Goal: Task Accomplishment & Management: Manage account settings

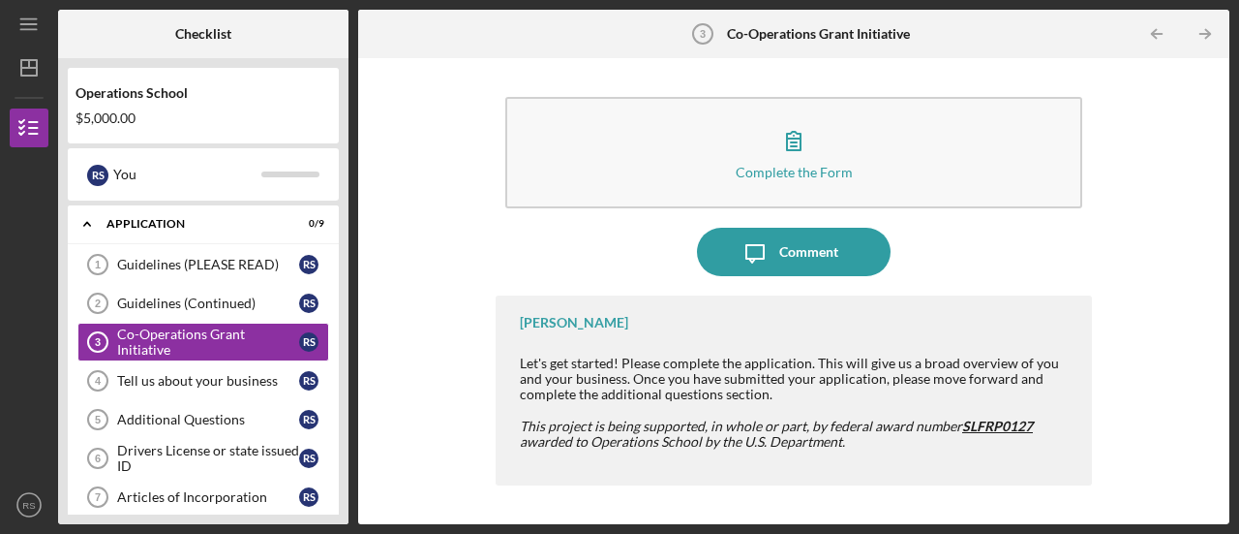
scroll to position [92, 0]
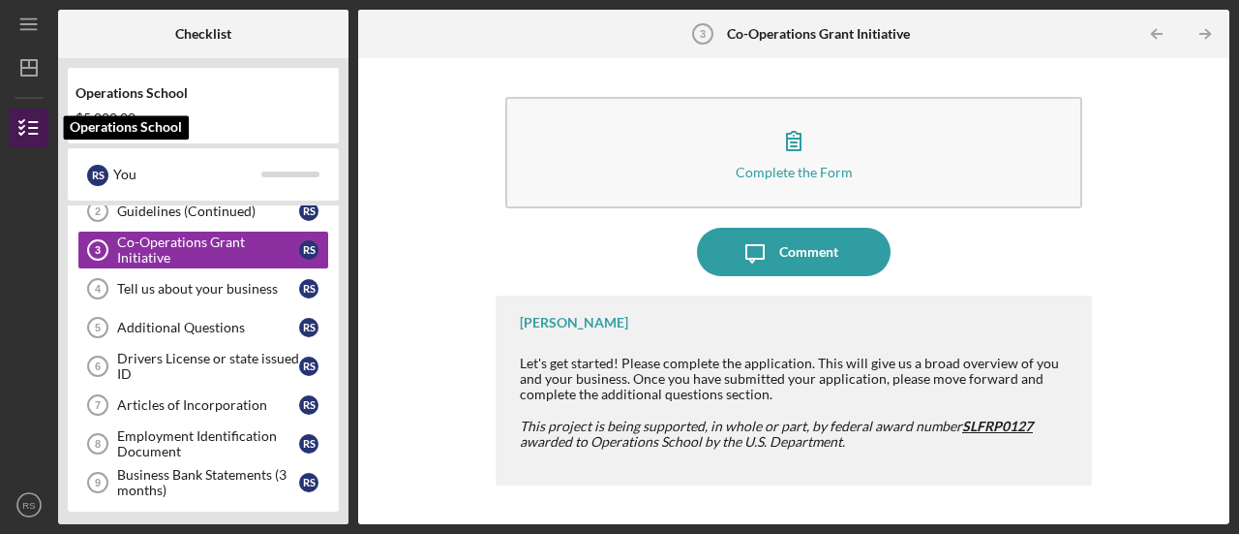
click at [24, 128] on icon "button" at bounding box center [29, 128] width 48 height 48
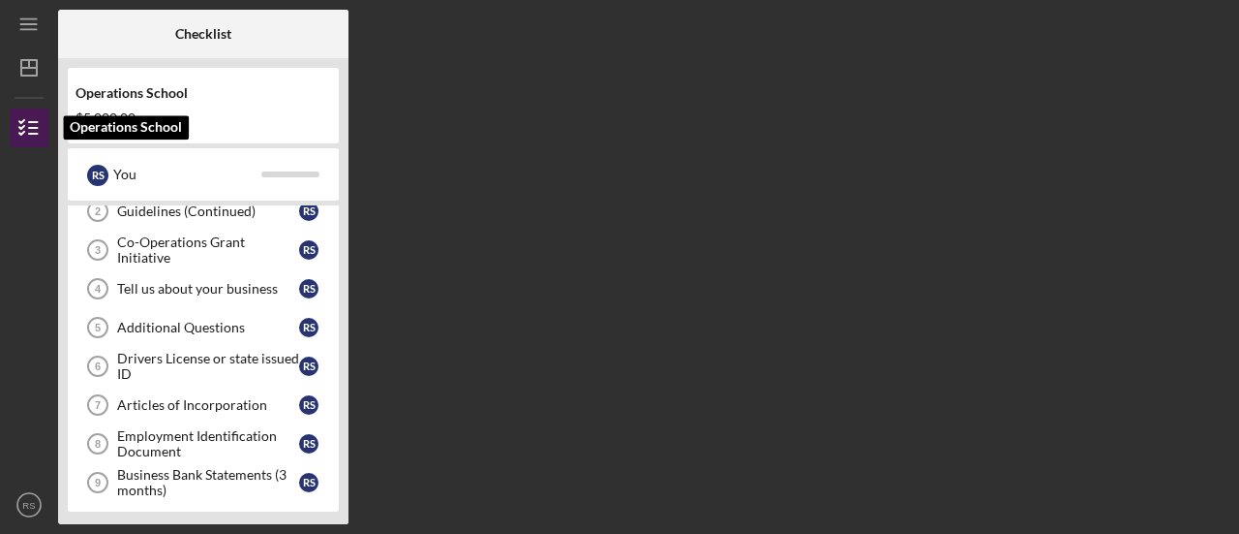
click at [24, 128] on icon "button" at bounding box center [29, 128] width 48 height 48
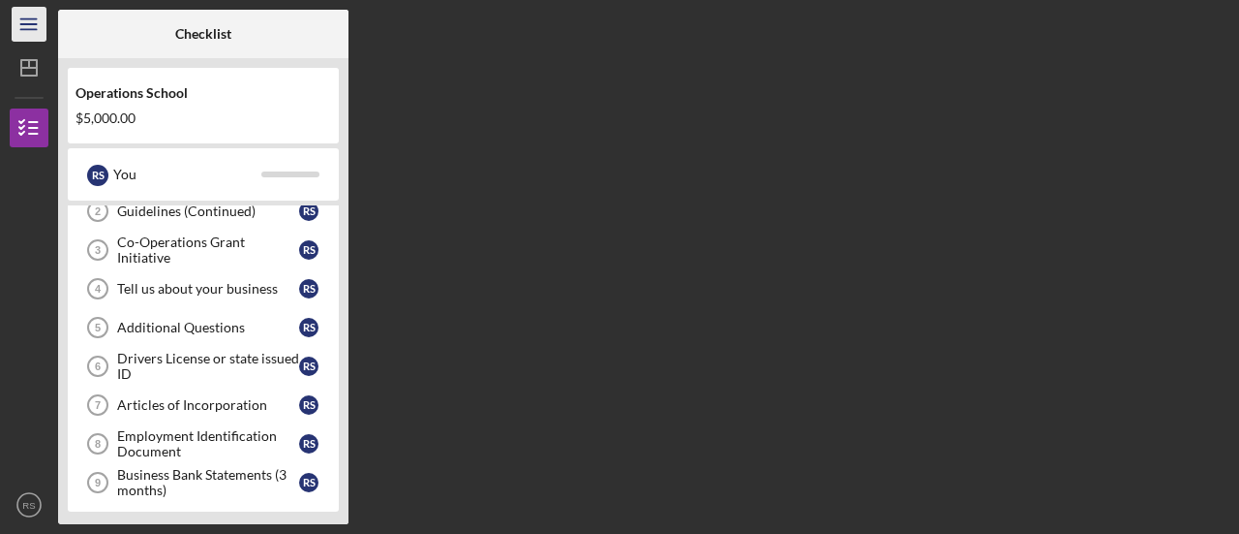
click at [31, 23] on icon "Icon/Menu" at bounding box center [30, 25] width 44 height 44
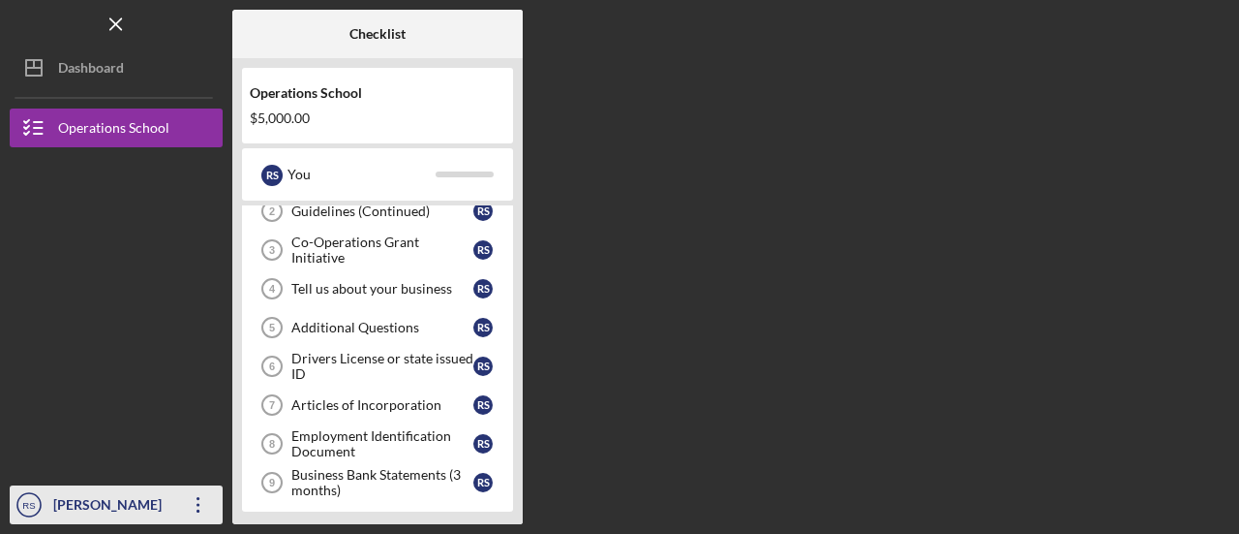
click at [145, 518] on div "[PERSON_NAME]" at bounding box center [111, 507] width 126 height 44
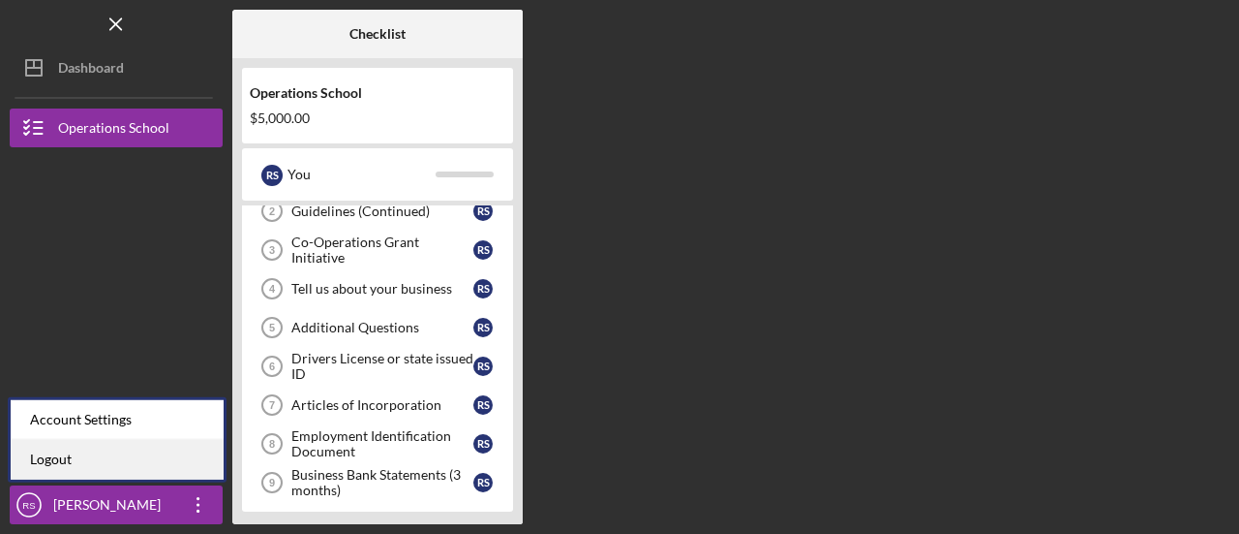
click at [128, 456] on link "Logout" at bounding box center [117, 460] width 213 height 40
